Goal: Transaction & Acquisition: Download file/media

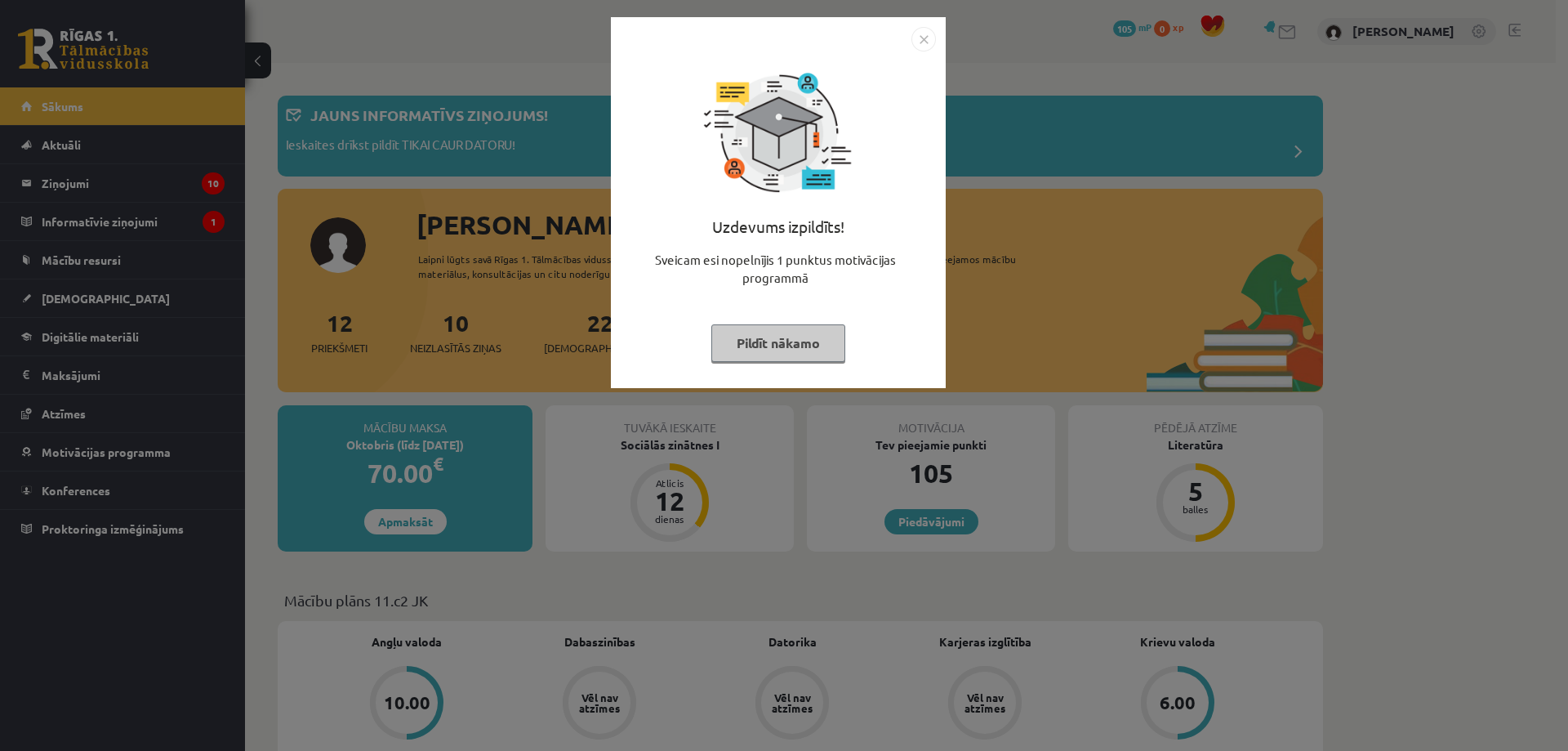
click at [773, 334] on button "Pildīt nākamo" at bounding box center [778, 343] width 134 height 37
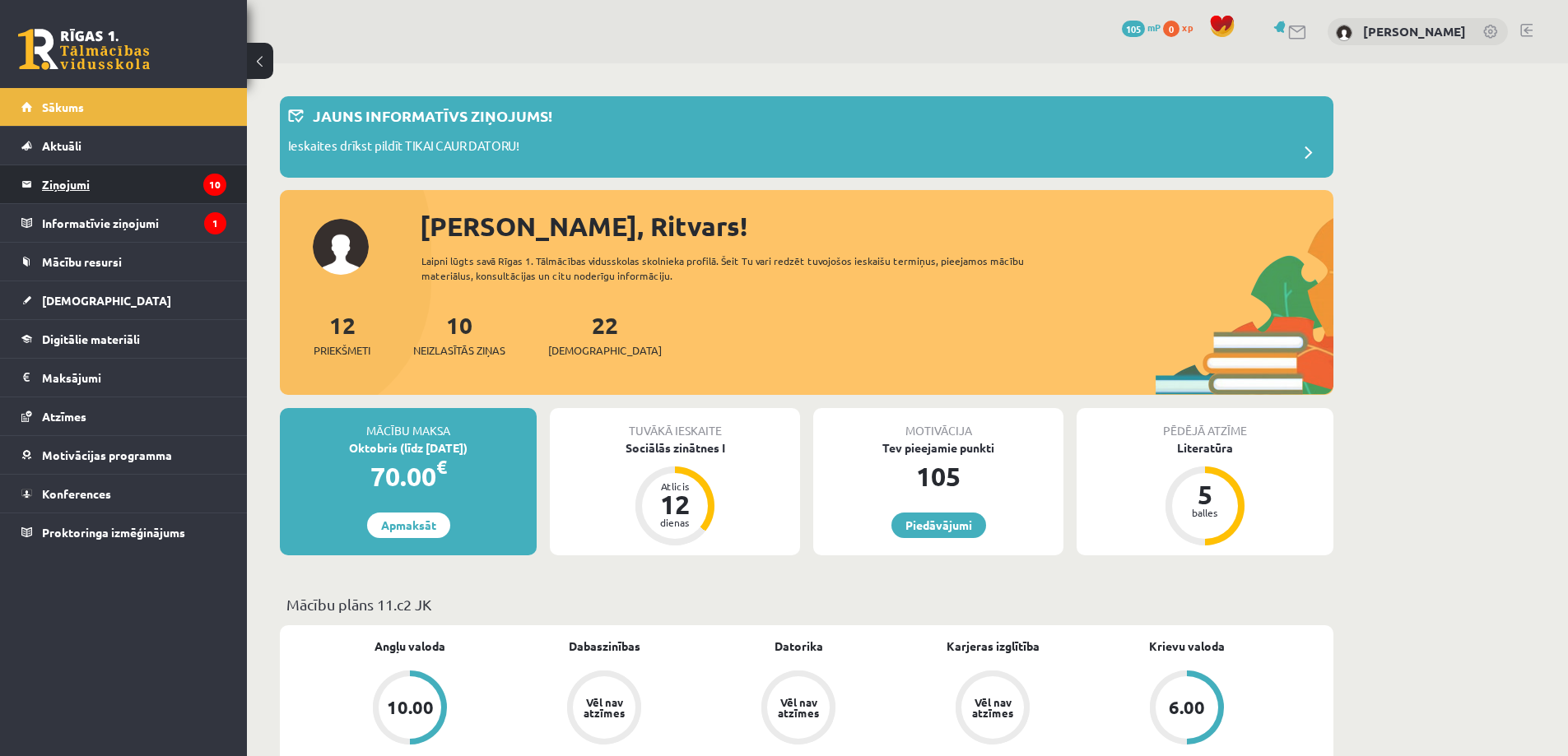
click at [126, 186] on legend "Ziņojumi 10" at bounding box center [134, 184] width 184 height 37
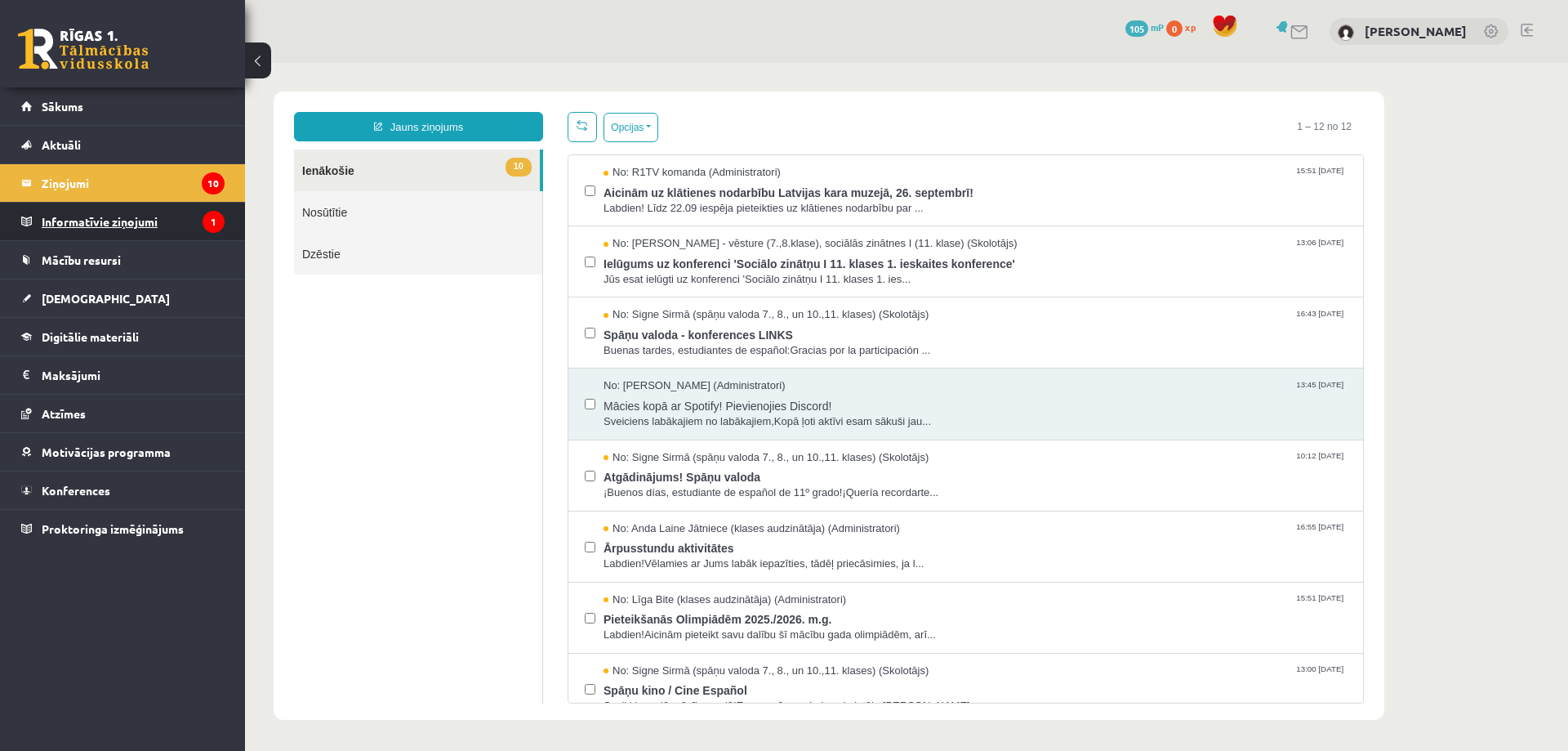
click at [76, 231] on legend "Informatīvie ziņojumi 1" at bounding box center [133, 221] width 183 height 37
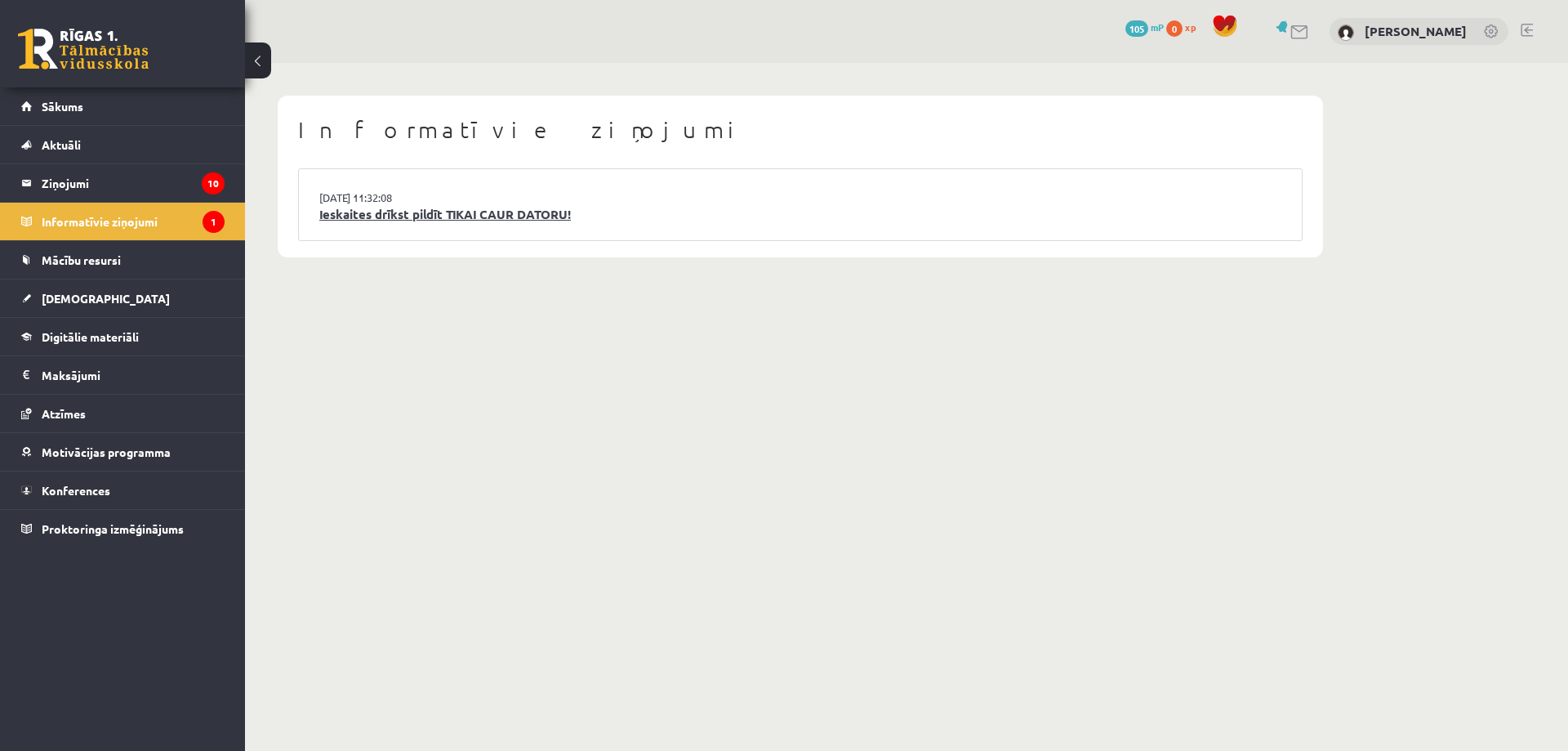
click at [453, 220] on link "Ieskaites drīkst pildīt TIKAI CAUR DATORU!" at bounding box center [800, 214] width 962 height 19
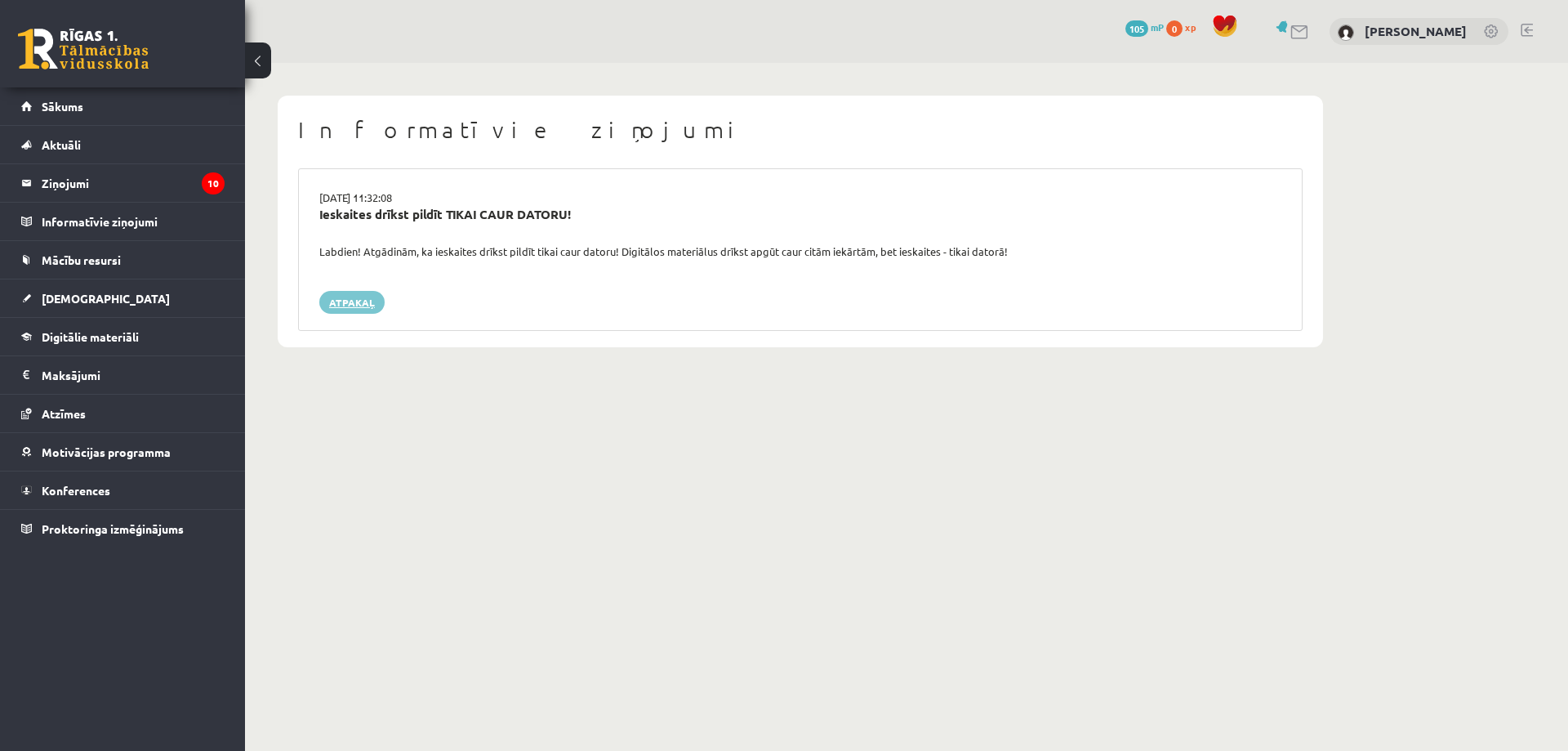
click at [346, 299] on link "Atpakaļ" at bounding box center [352, 302] width 65 height 23
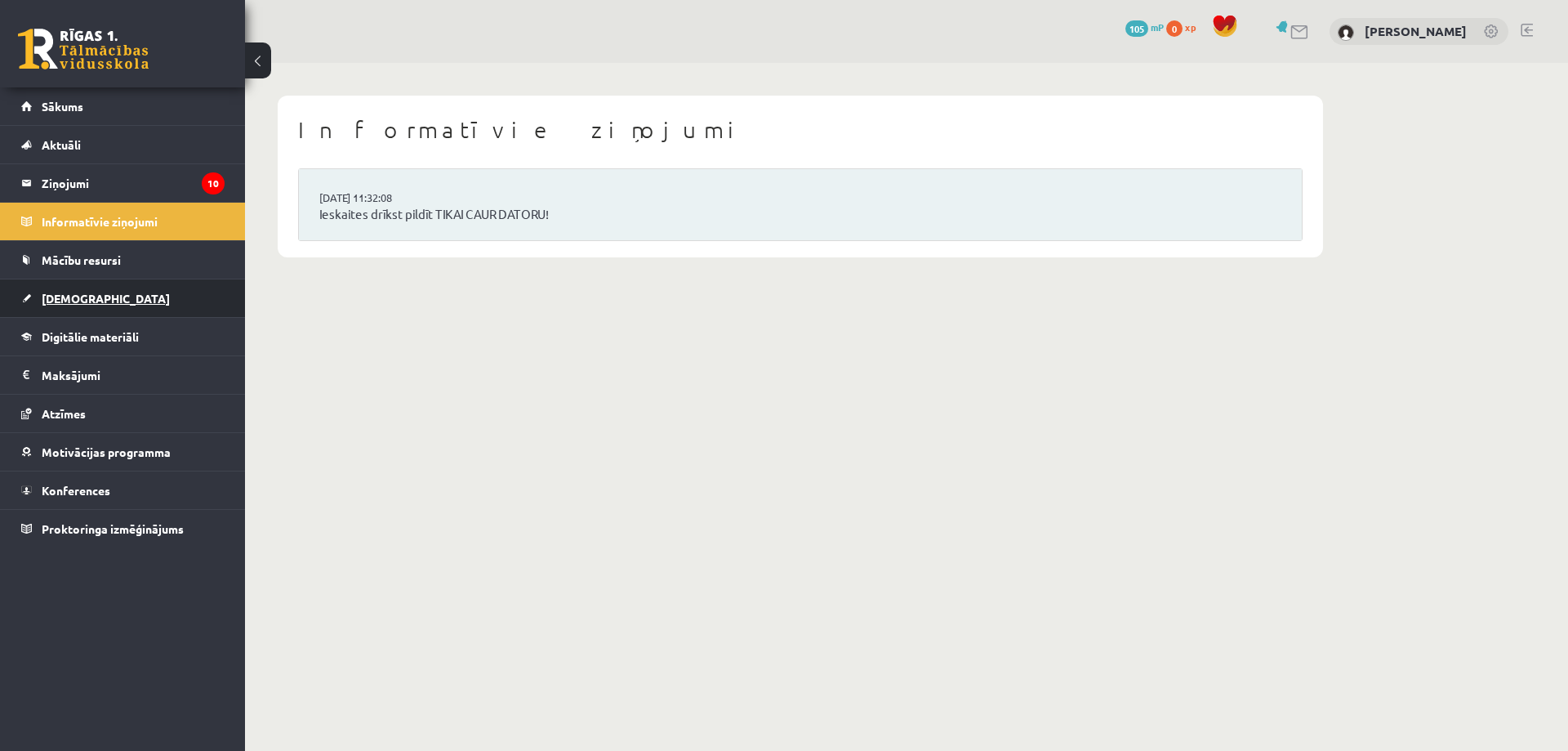
click at [121, 304] on link "[DEMOGRAPHIC_DATA]" at bounding box center [122, 298] width 203 height 37
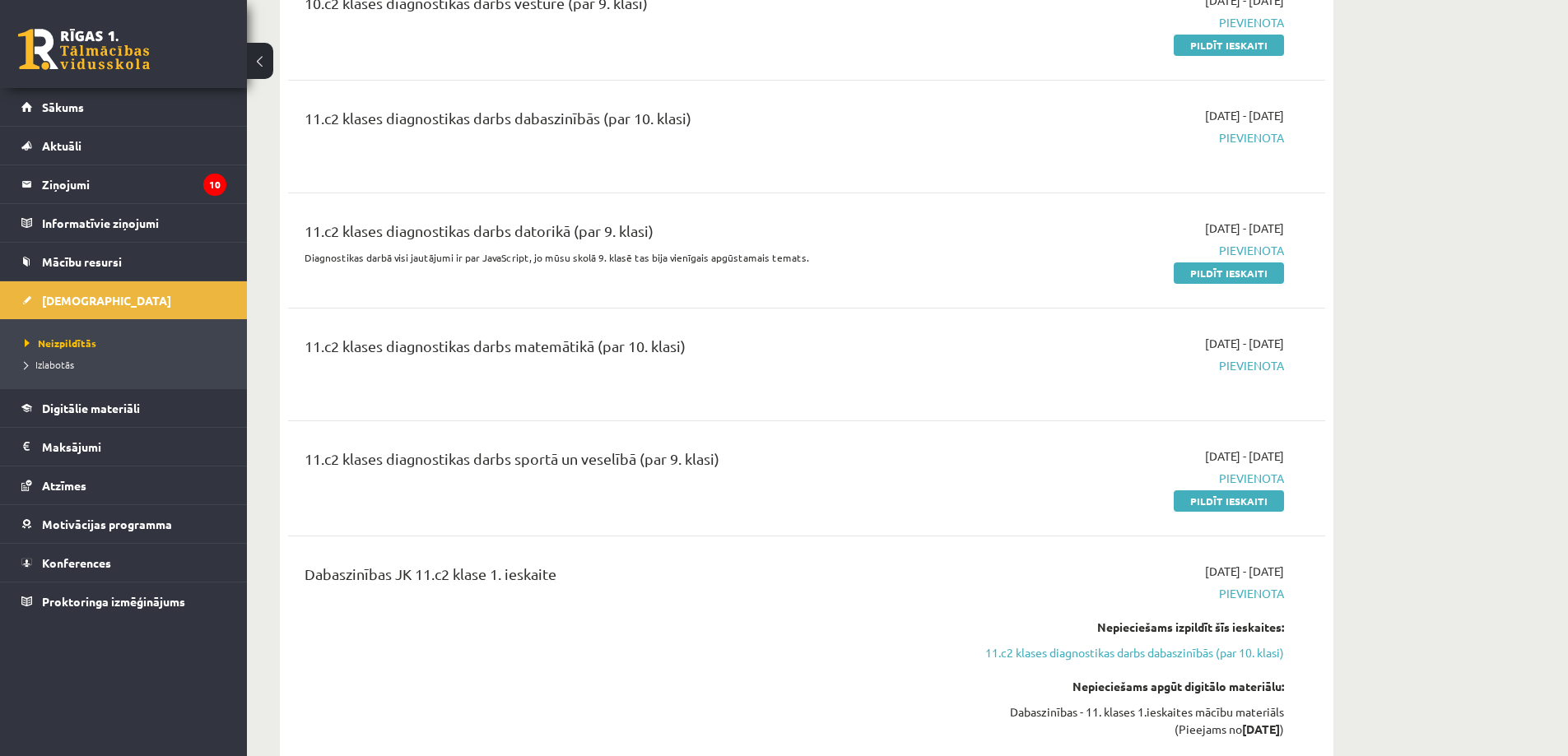
scroll to position [1316, 0]
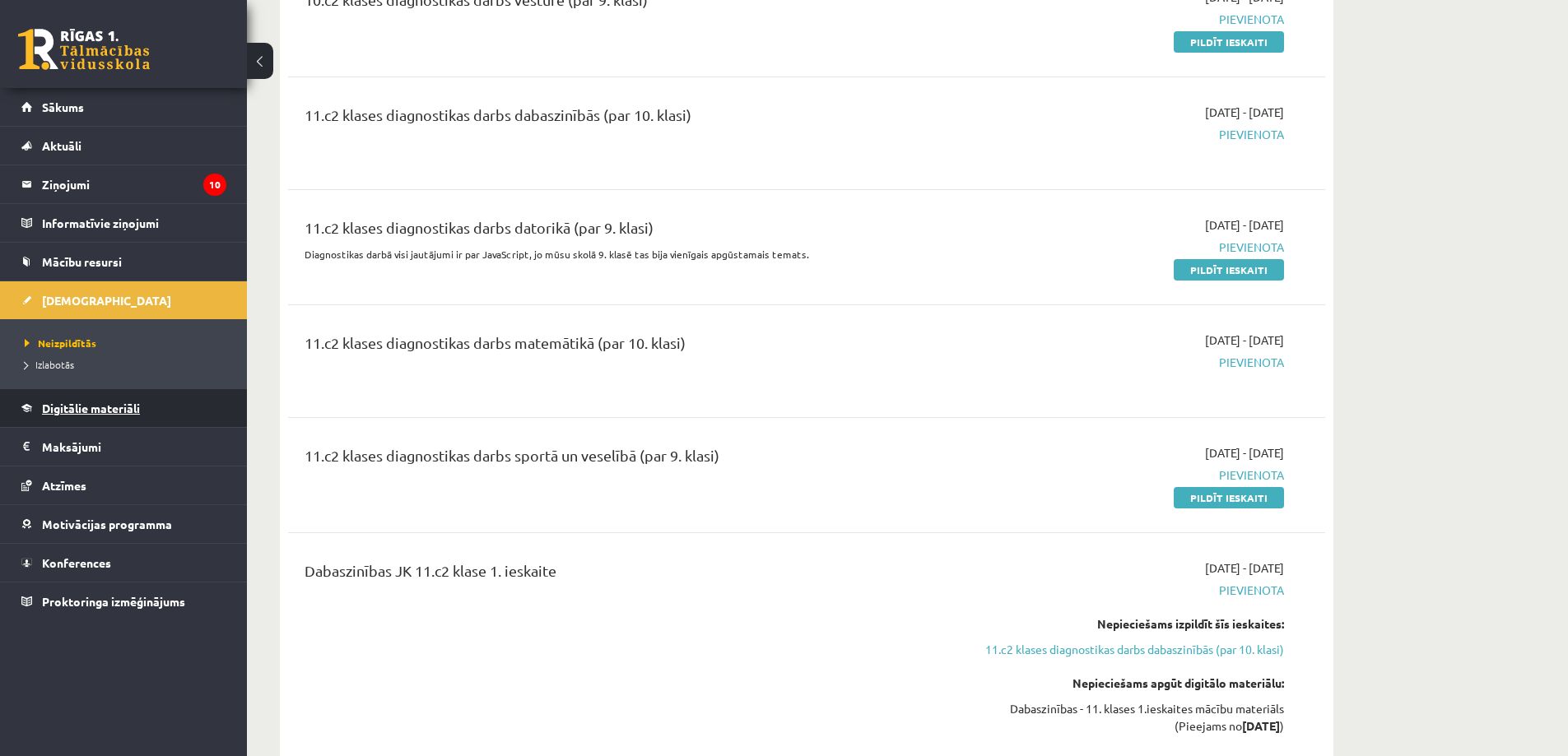
click at [108, 407] on span "Digitālie materiāli" at bounding box center [91, 408] width 98 height 15
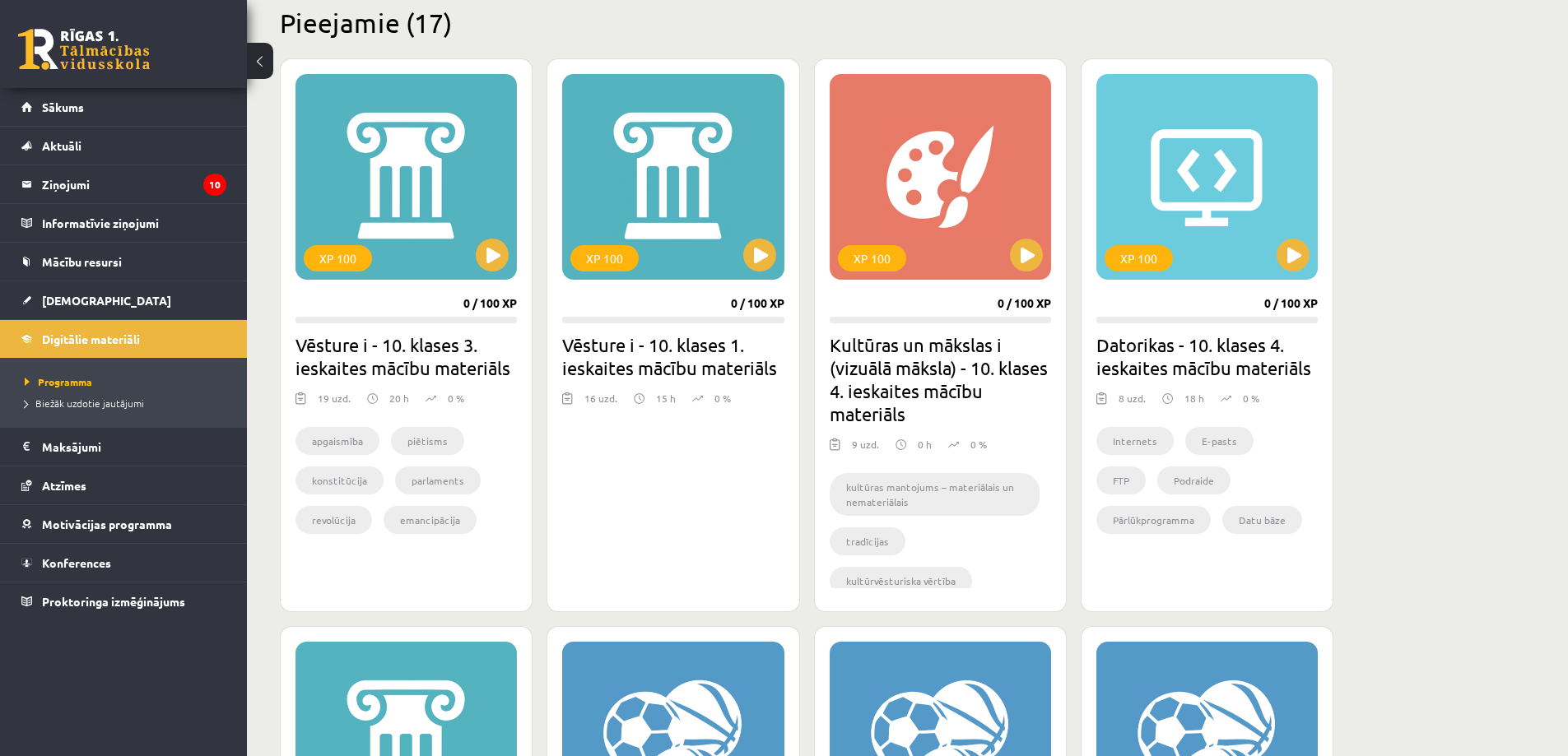
scroll to position [411, 0]
click at [1042, 261] on div "XP 100" at bounding box center [940, 176] width 222 height 206
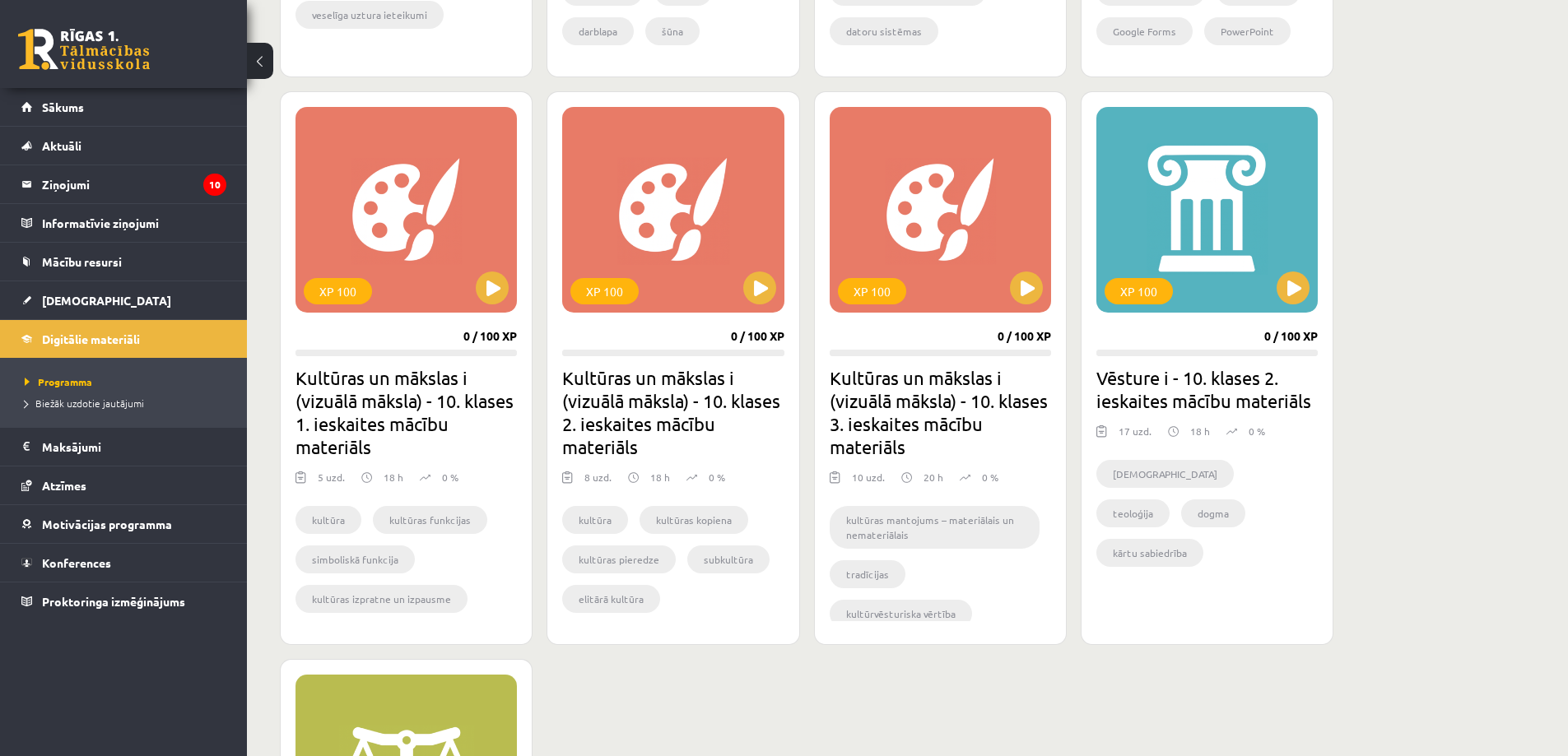
scroll to position [2138, 0]
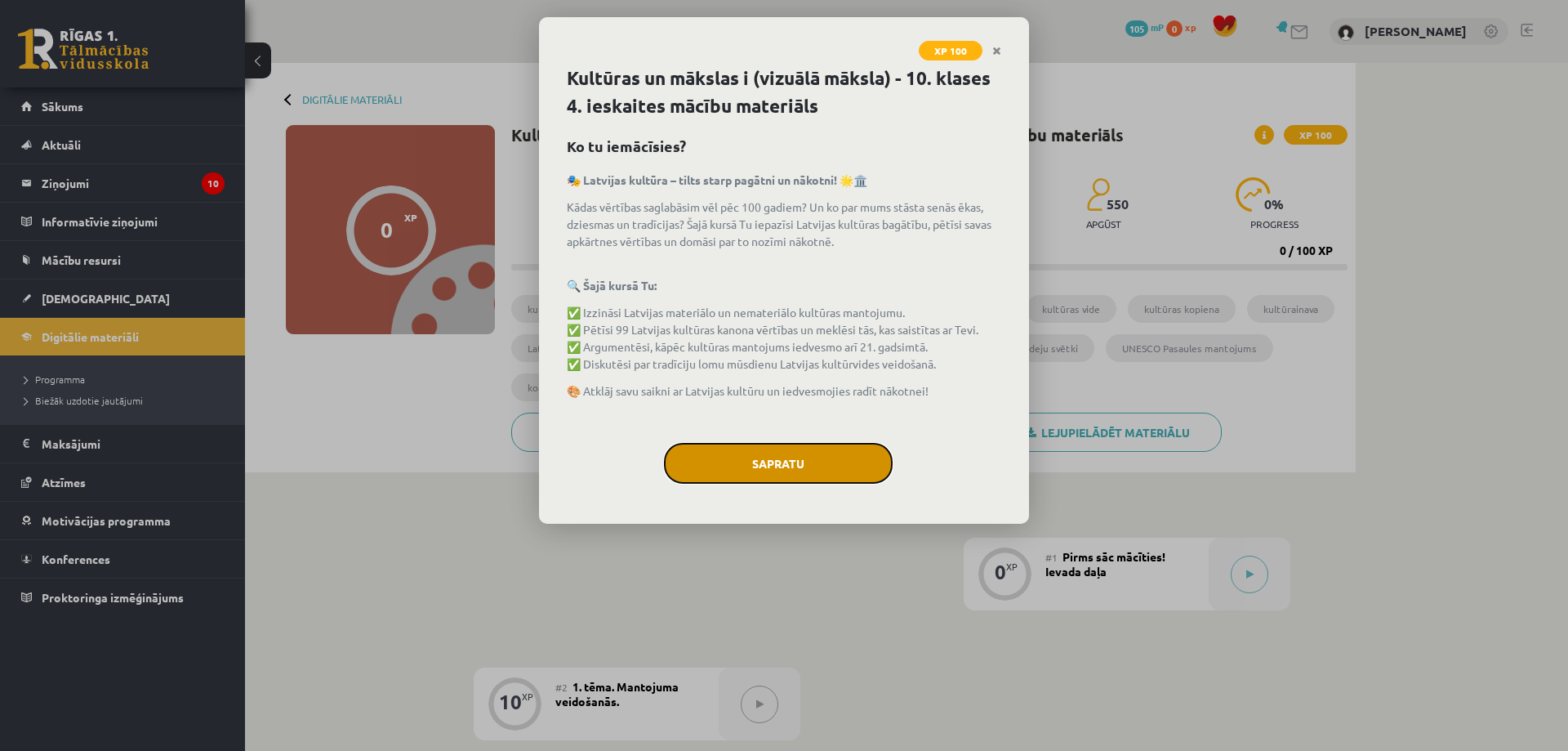
click at [793, 457] on button "Sapratu" at bounding box center [778, 463] width 228 height 41
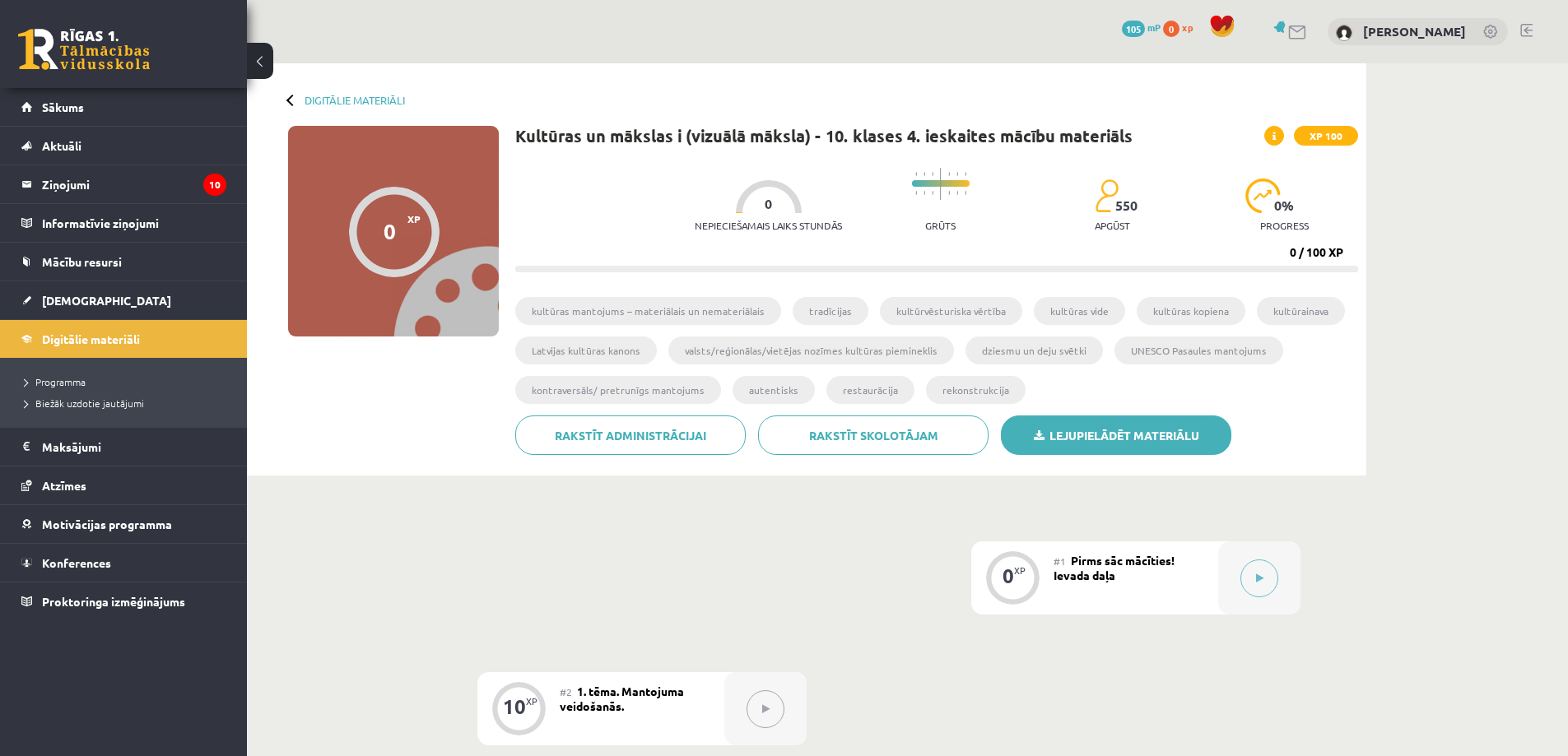
click at [1159, 448] on link "Lejupielādēt materiālu" at bounding box center [1115, 435] width 230 height 39
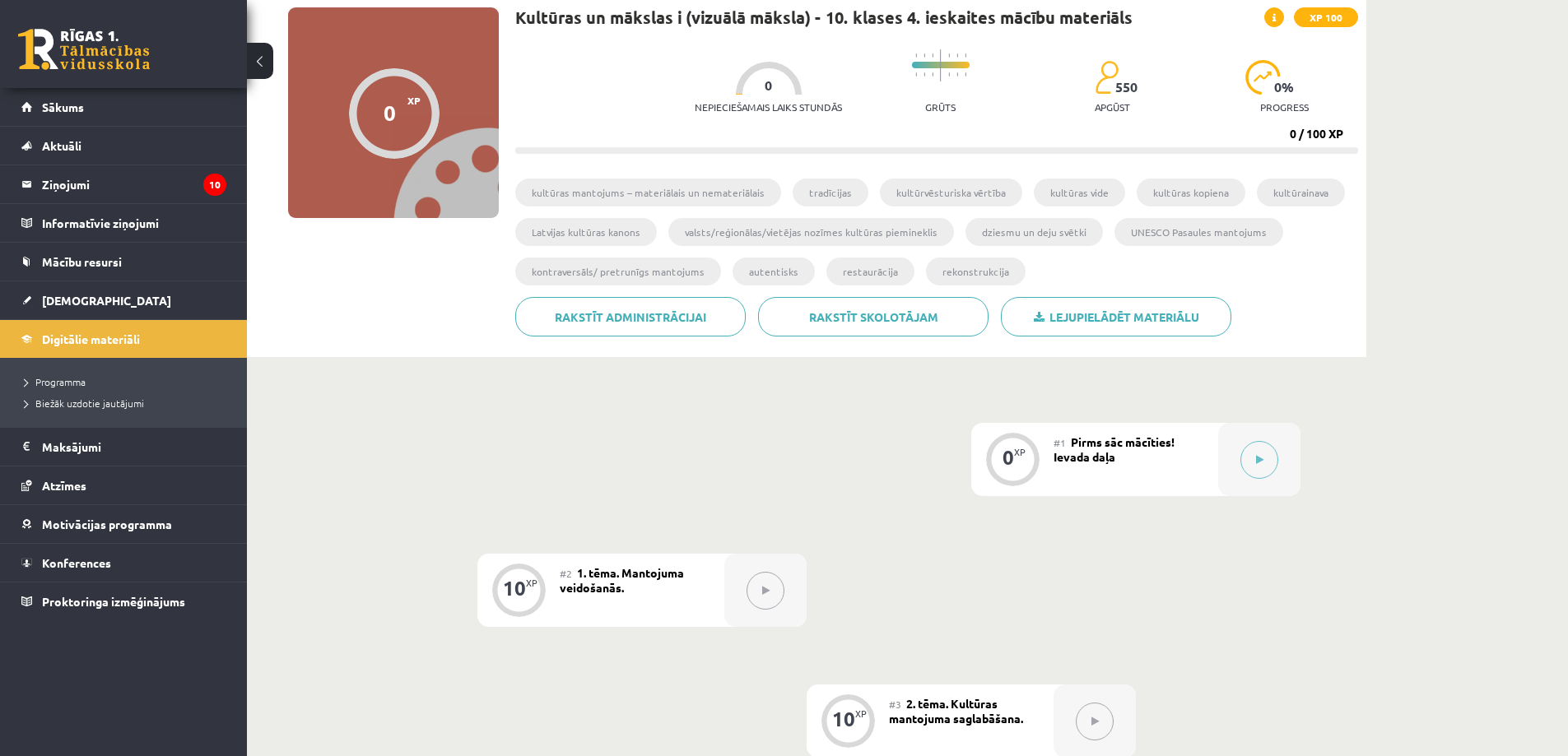
scroll to position [82, 0]
